Goal: Information Seeking & Learning: Find specific fact

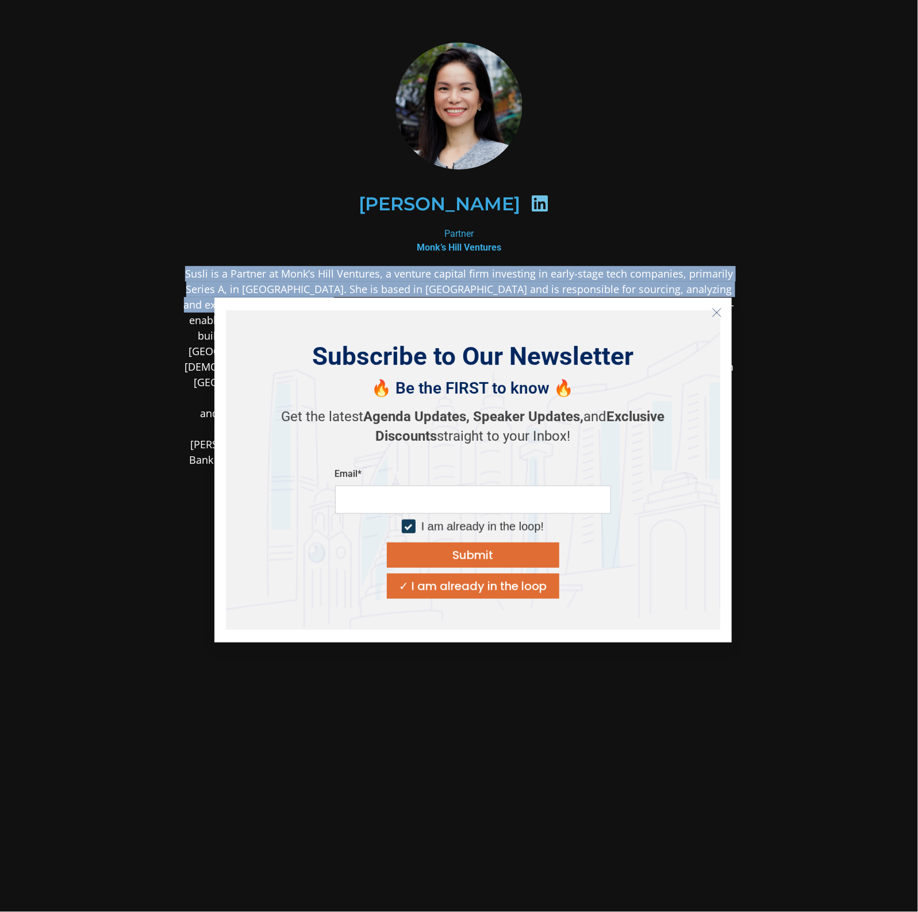
drag, startPoint x: 180, startPoint y: 272, endPoint x: 362, endPoint y: 294, distance: 183.6
click at [343, 297] on body "[PERSON_NAME] Partner Monk’s Hill Ventures and subsequently pioneered the role …" at bounding box center [459, 362] width 918 height 724
click at [719, 312] on icon "Close" at bounding box center [716, 312] width 10 height 10
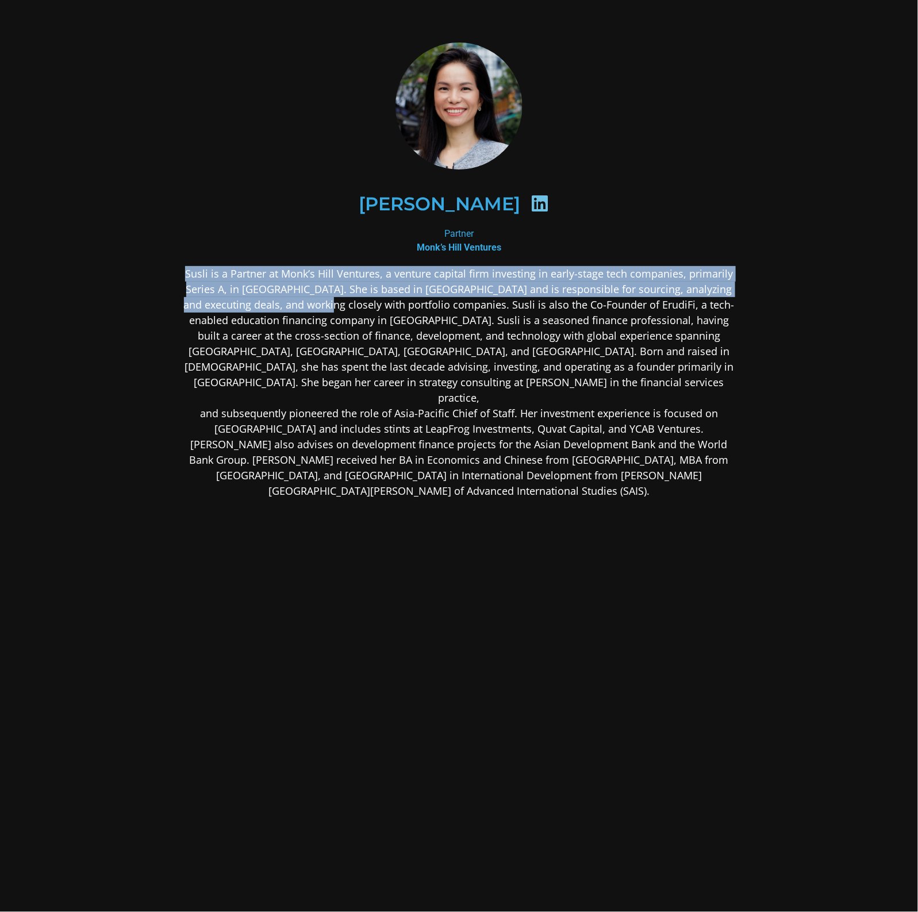
click at [171, 275] on div "[PERSON_NAME] Partner Monk’s Hill Ventures and subsequently pioneered the role …" at bounding box center [459, 361] width 621 height 700
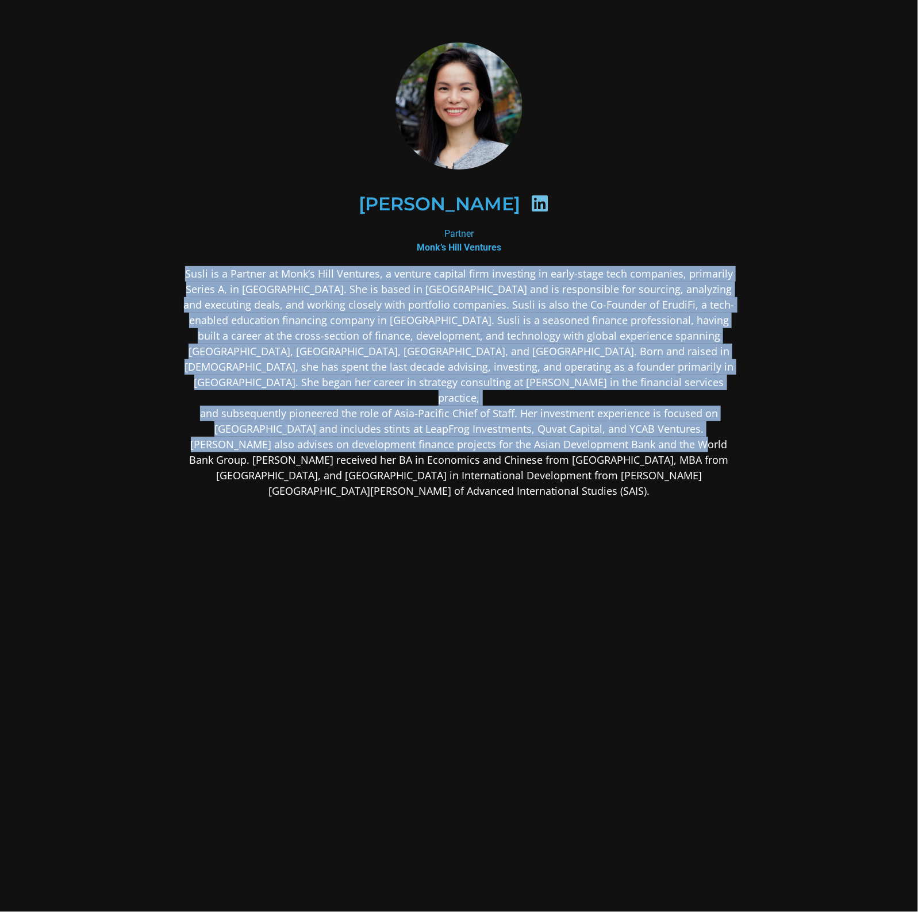
drag, startPoint x: 186, startPoint y: 270, endPoint x: 618, endPoint y: 432, distance: 461.9
click at [618, 432] on p "Susli is a Partner at Monk’s Hill Ventures, a venture capital firm investing in…" at bounding box center [459, 382] width 559 height 233
click at [332, 335] on p "Susli is a Partner at Monk’s Hill Ventures, a venture capital firm investing in…" at bounding box center [459, 382] width 559 height 233
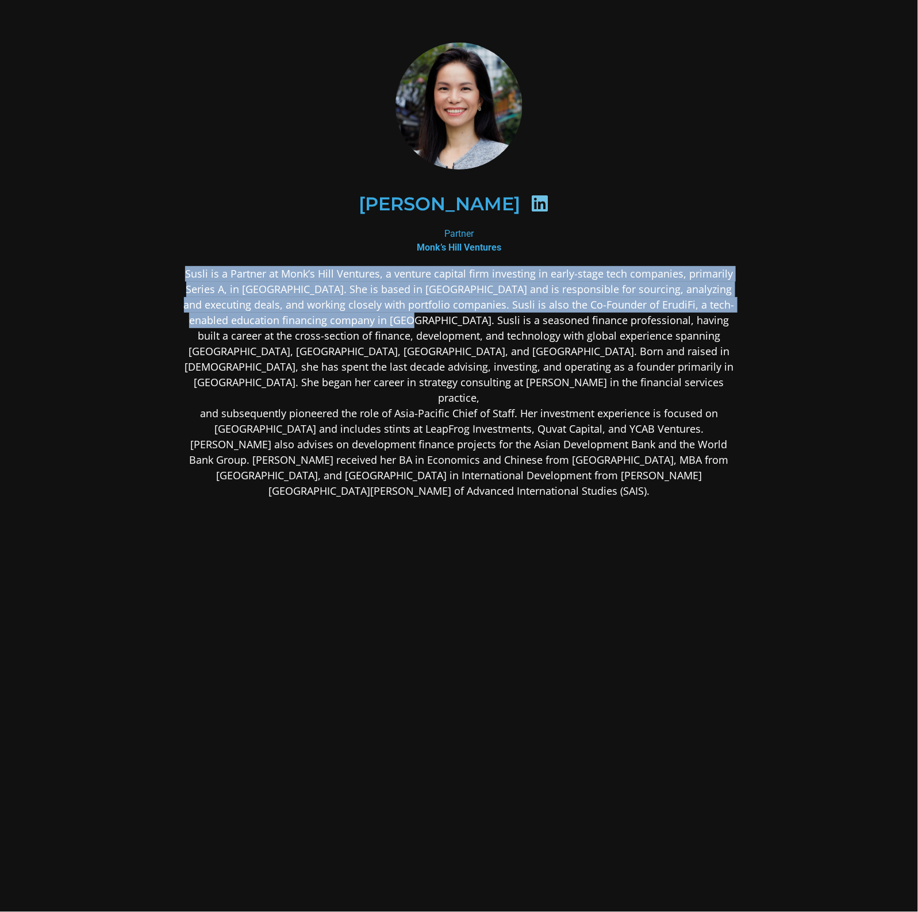
drag, startPoint x: 190, startPoint y: 266, endPoint x: 371, endPoint y: 324, distance: 189.4
click at [371, 324] on p "Susli is a Partner at Monk’s Hill Ventures, a venture capital firm investing in…" at bounding box center [459, 382] width 559 height 233
copy p "Susli is a Partner at Monk’s Hill Ventures, a venture capital firm investing in…"
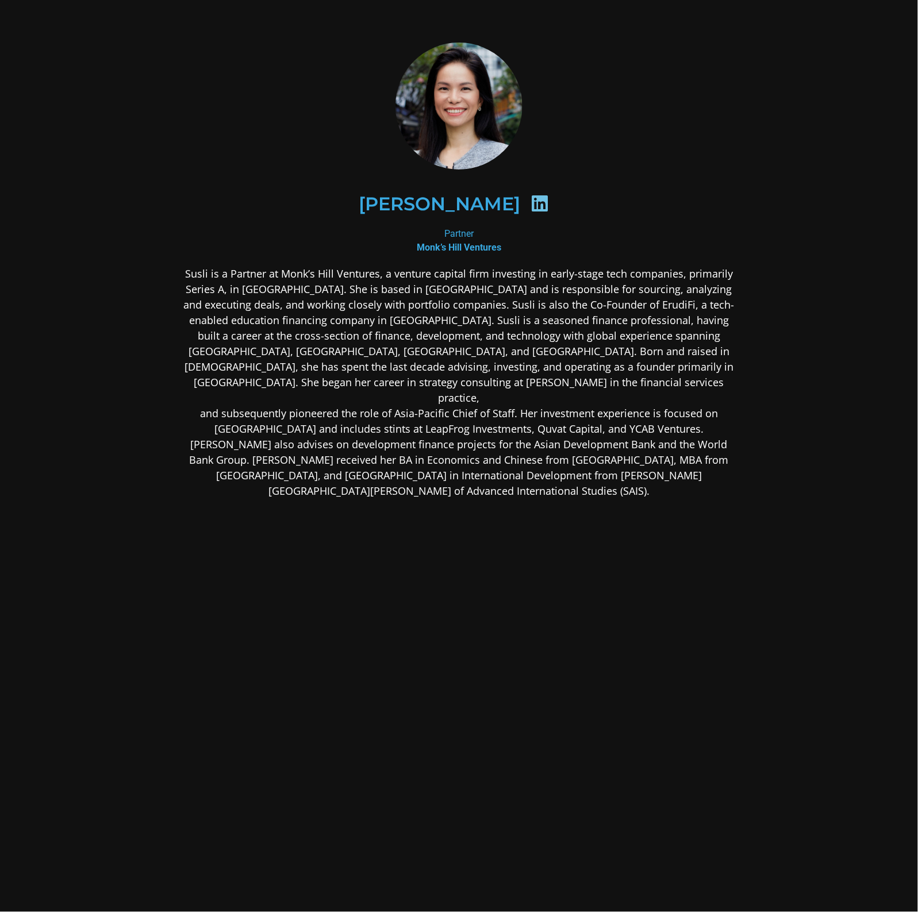
click at [361, 450] on p "Susli is a Partner at Monk’s Hill Ventures, a venture capital firm investing in…" at bounding box center [459, 382] width 559 height 233
click at [674, 560] on div "Susli is a Partner at Monk’s Hill Ventures, a venture capital firm investing in…" at bounding box center [459, 473] width 559 height 414
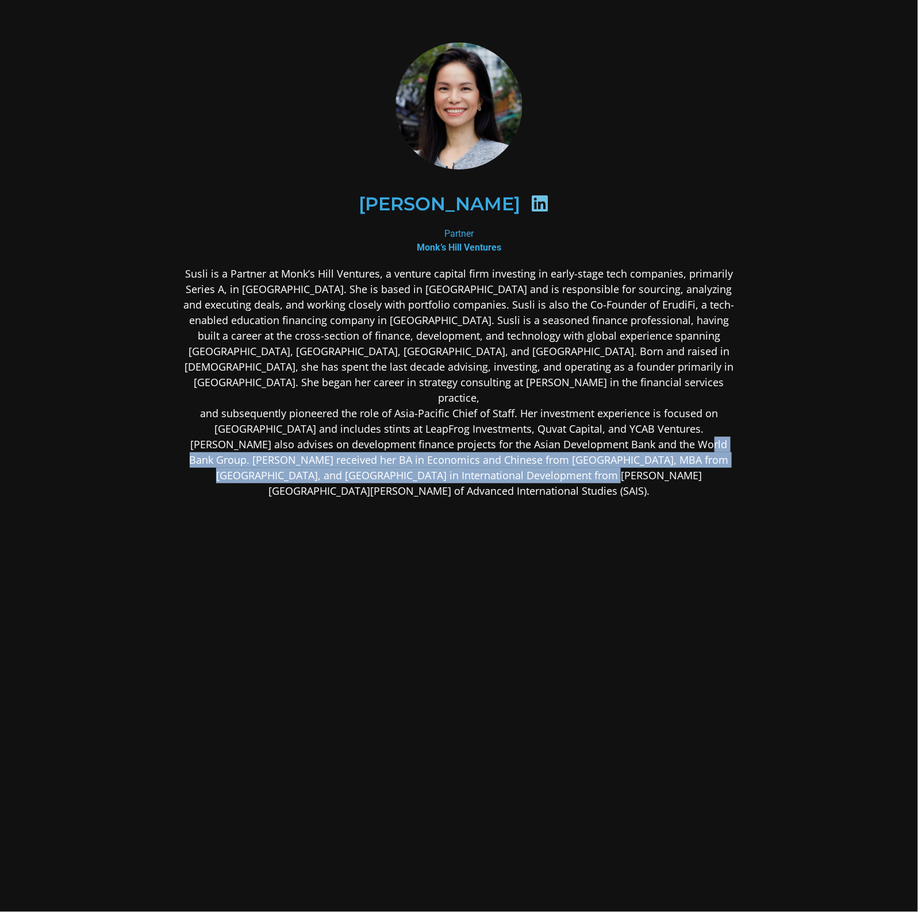
drag, startPoint x: 624, startPoint y: 426, endPoint x: 655, endPoint y: 456, distance: 43.1
click at [655, 456] on p "Susli is a Partner at Monk’s Hill Ventures, a venture capital firm investing in…" at bounding box center [459, 382] width 559 height 233
copy p "[PERSON_NAME] received her BA in Economics and Chinese from [GEOGRAPHIC_DATA], …"
